Goal: Transaction & Acquisition: Purchase product/service

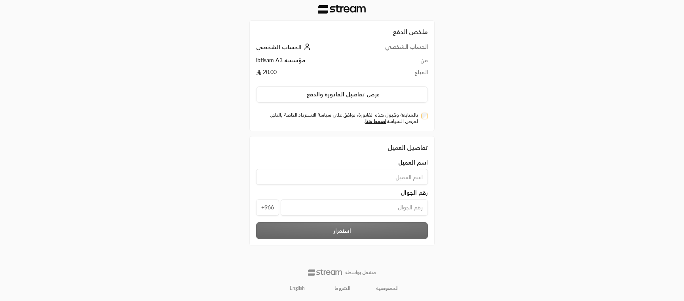
click at [298, 289] on link "English" at bounding box center [297, 288] width 24 height 13
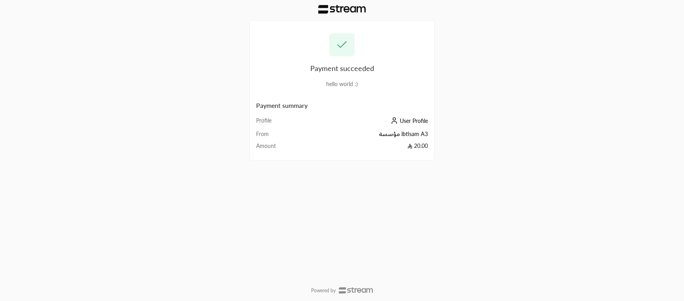
drag, startPoint x: 323, startPoint y: 87, endPoint x: 371, endPoint y: 86, distance: 47.9
click at [371, 86] on div "hello world :)" at bounding box center [342, 84] width 172 height 8
click at [418, 121] on span "User Profile" at bounding box center [414, 120] width 28 height 7
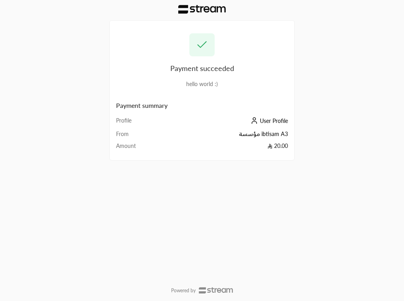
click at [346, 58] on div "Payment succeeded hello world :) Payment summary Profile User Profile From مؤسس…" at bounding box center [202, 150] width 404 height 301
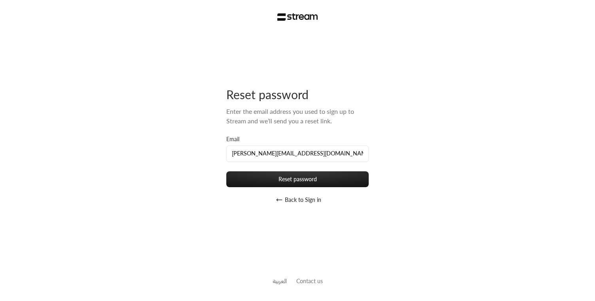
type input "[PERSON_NAME][EMAIL_ADDRESS][DOMAIN_NAME]"
click at [226, 171] on button "Reset password" at bounding box center [297, 179] width 143 height 16
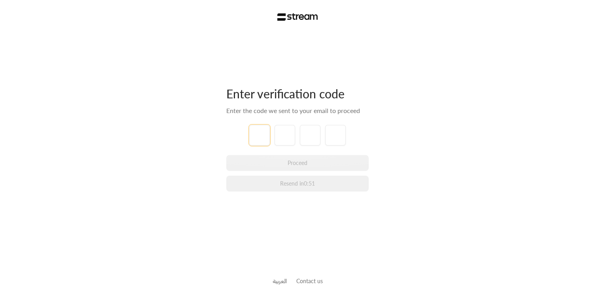
type input "0"
type input "2"
type input "9"
type input "0"
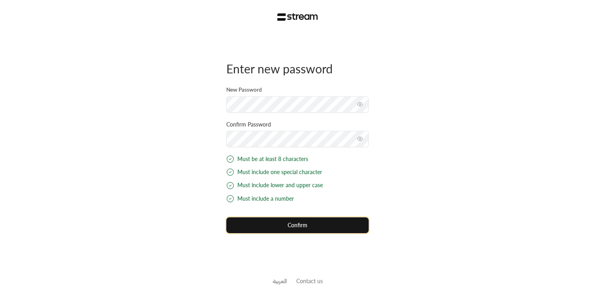
click at [322, 224] on button "Confirm" at bounding box center [297, 225] width 143 height 16
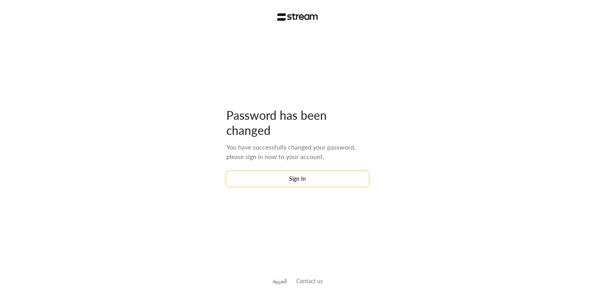
click at [329, 176] on button "Sign In" at bounding box center [297, 179] width 143 height 16
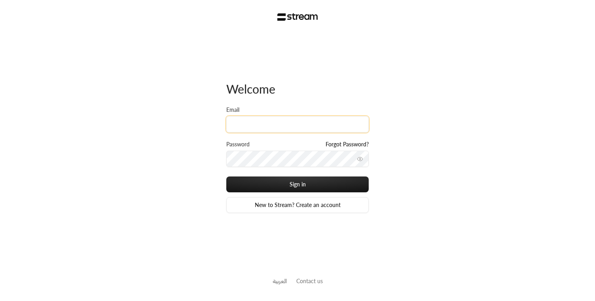
click at [269, 123] on input "Email" at bounding box center [297, 124] width 143 height 16
click at [135, 129] on div "Welcome Email Password Forgot Password? Sign in New to Stream? Create an accoun…" at bounding box center [297, 150] width 595 height 301
click at [292, 206] on link "New to Stream? Create an account" at bounding box center [297, 205] width 143 height 16
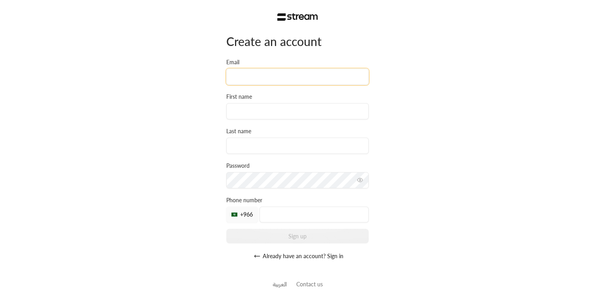
click at [294, 77] on input "Email" at bounding box center [297, 76] width 143 height 16
click at [417, 71] on div "Create an account Email First name Last name Password Must be at least 8 charac…" at bounding box center [297, 152] width 595 height 304
click at [300, 258] on button "Already have an account? Sign in" at bounding box center [297, 256] width 143 height 16
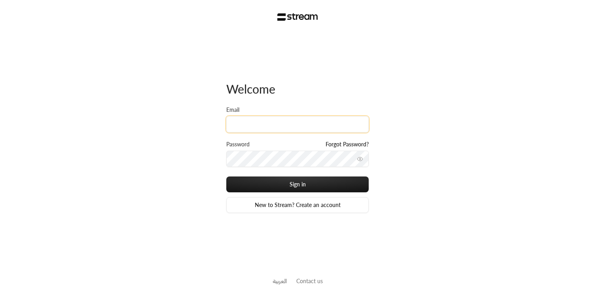
click at [261, 128] on input "Email" at bounding box center [297, 124] width 143 height 16
type input "technology+v2@streampay.sa"
click at [226, 176] on button "Sign in" at bounding box center [297, 184] width 143 height 16
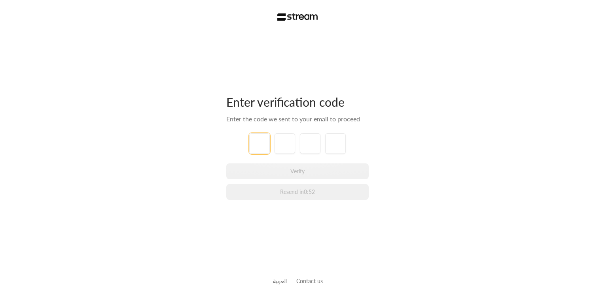
paste input "4"
type input "4"
type input "3"
type input "7"
